Goal: Task Accomplishment & Management: Use online tool/utility

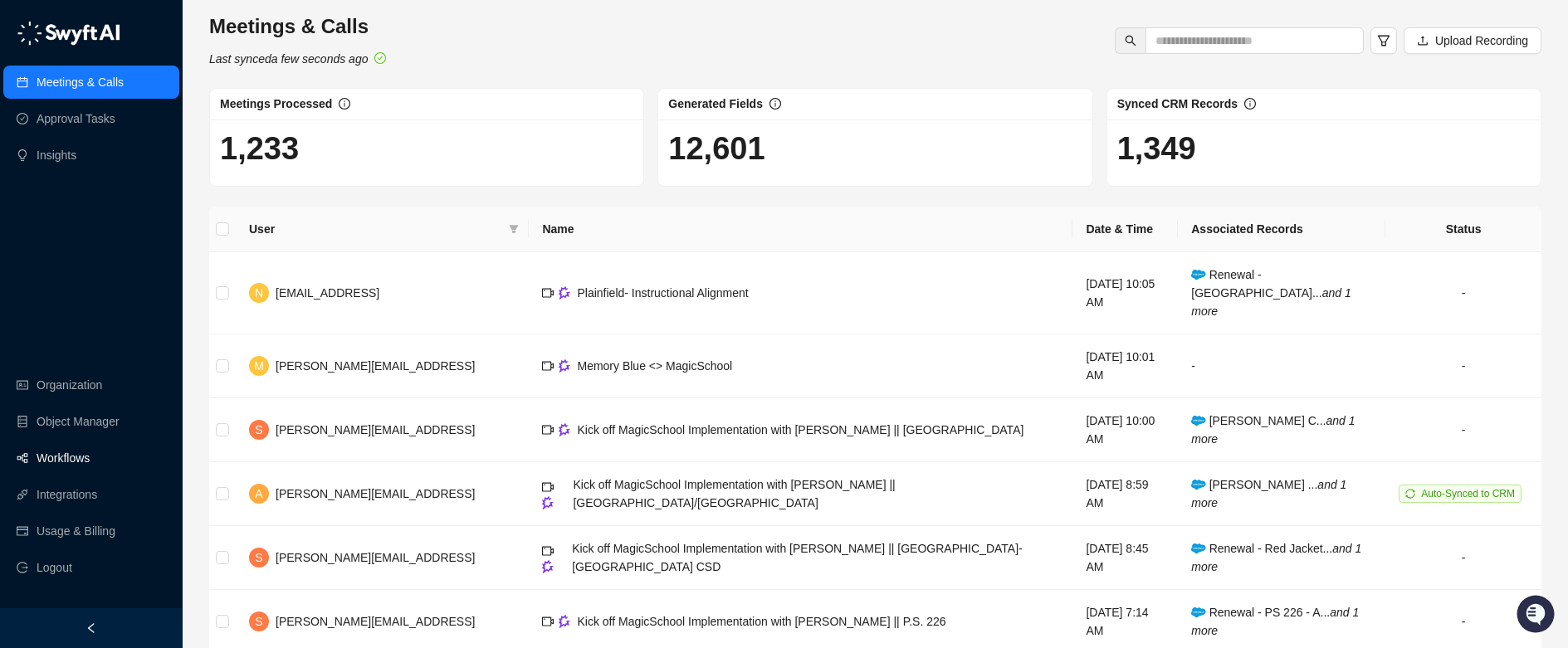
click at [74, 460] on link "Workflows" at bounding box center [63, 458] width 53 height 33
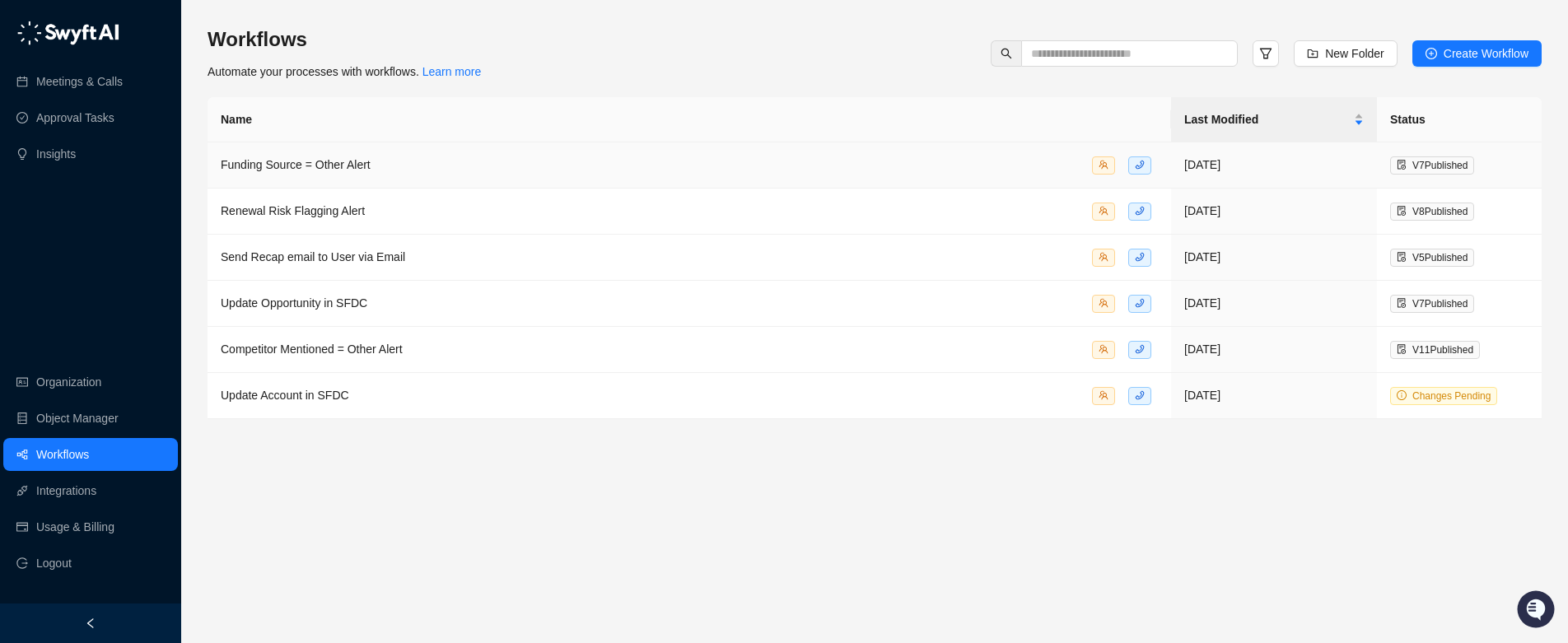
click at [607, 156] on div "Funding Source = Other Alert" at bounding box center [689, 165] width 937 height 19
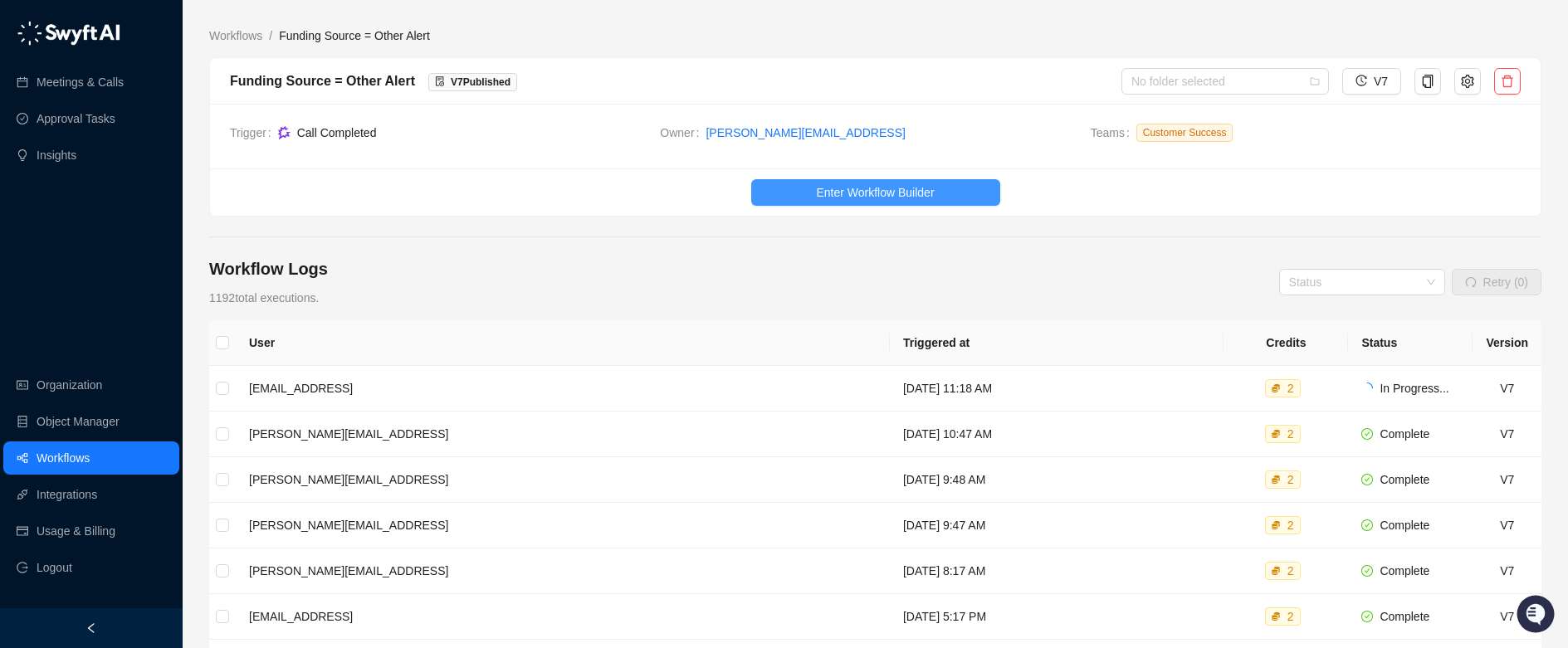
click at [942, 192] on button "Enter Workflow Builder" at bounding box center [875, 192] width 249 height 27
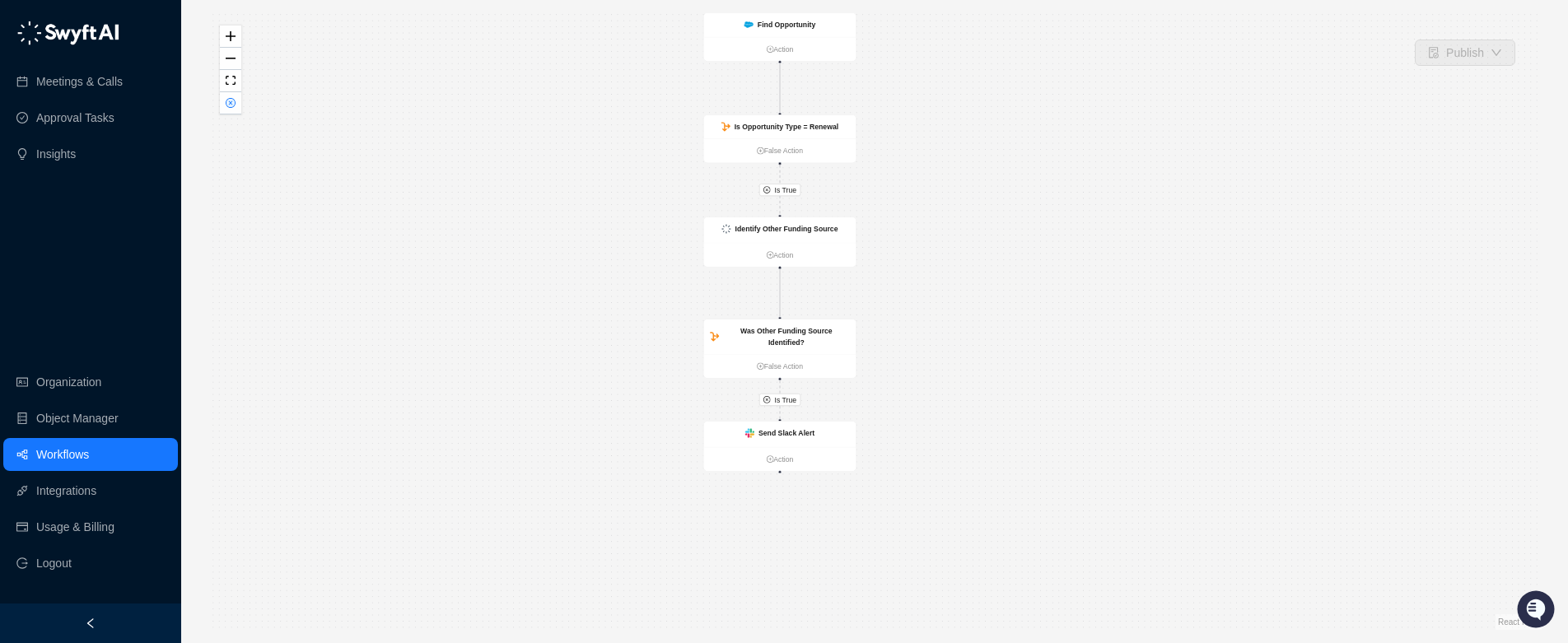
drag, startPoint x: 748, startPoint y: 400, endPoint x: 654, endPoint y: 268, distance: 162.0
click at [654, 268] on div "Is True Is True Find Opportunity Action Is Opportunity Type = Renewal False Act…" at bounding box center [874, 321] width 1334 height 617
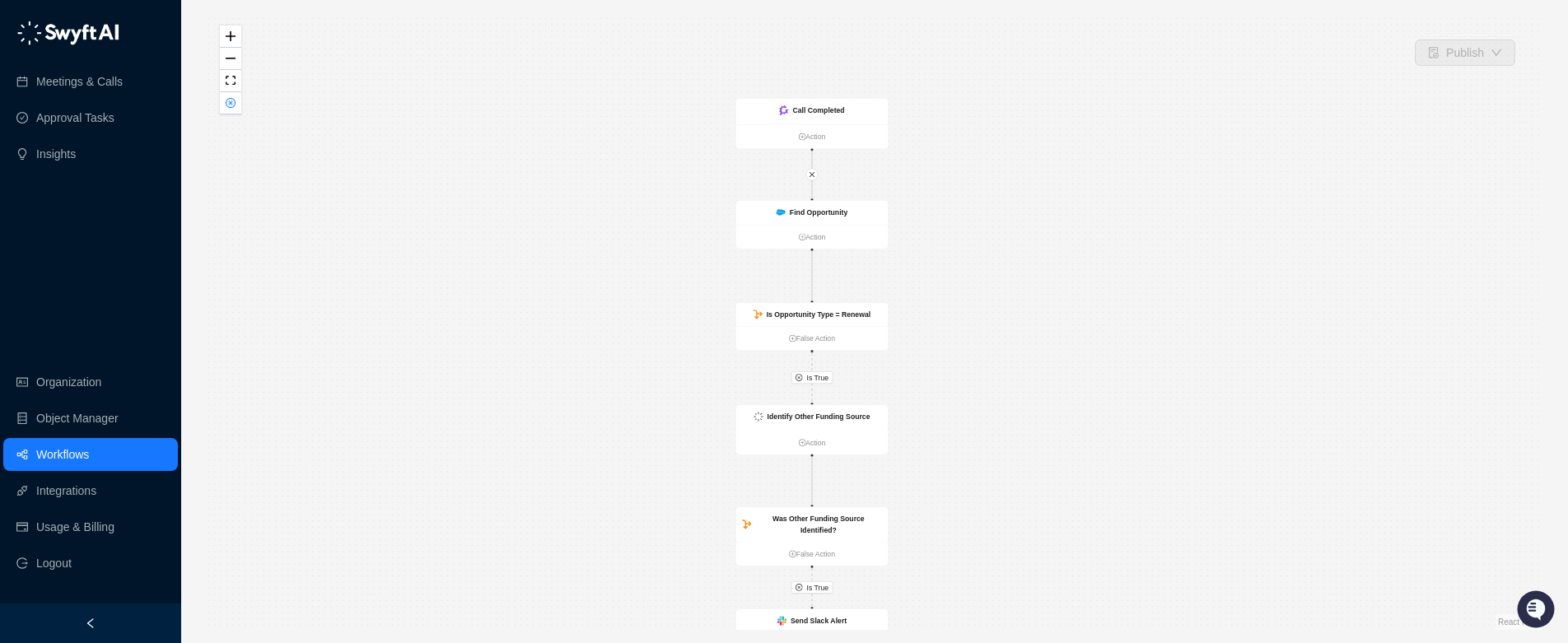
drag, startPoint x: 939, startPoint y: 108, endPoint x: 972, endPoint y: 296, distance: 190.9
click at [972, 296] on div "Is True Is True Find Opportunity Action Is Opportunity Type = Renewal False Act…" at bounding box center [874, 321] width 1334 height 617
